Goal: Task Accomplishment & Management: Manage account settings

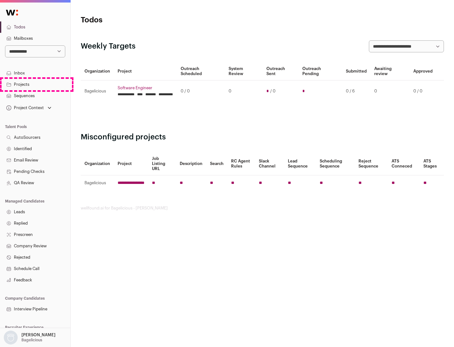
click at [35, 84] on link "Projects" at bounding box center [35, 84] width 70 height 11
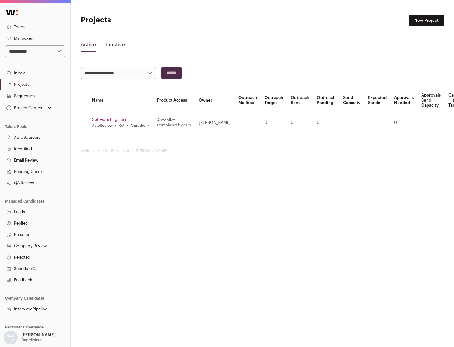
click at [123, 119] on link "Software Engineer" at bounding box center [120, 119] width 57 height 5
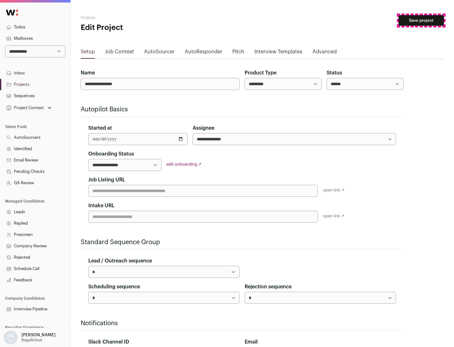
click at [421, 20] on button "Save project" at bounding box center [420, 20] width 45 height 11
